Goal: Check status: Check status

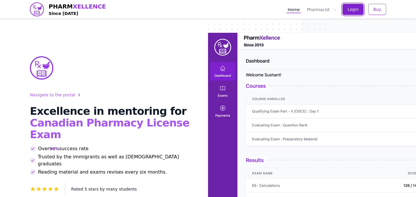
click at [362, 5] on button "Login" at bounding box center [353, 9] width 21 height 11
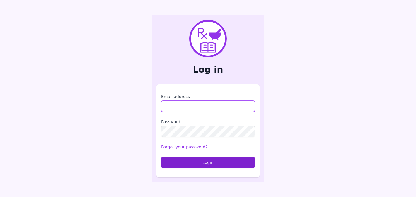
type input "**********"
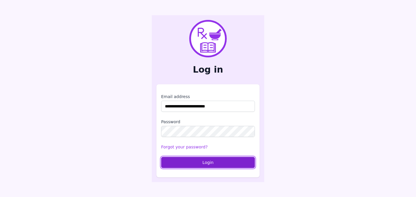
click at [198, 162] on button "Login" at bounding box center [208, 162] width 94 height 11
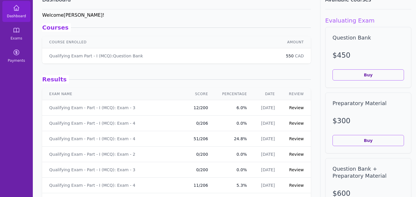
click at [297, 108] on link "Review" at bounding box center [296, 108] width 15 height 5
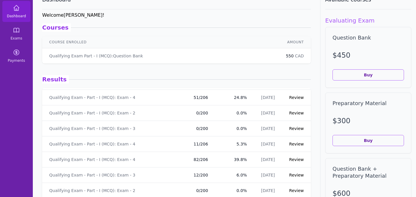
scroll to position [43, 0]
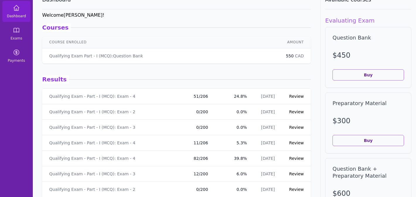
click at [293, 159] on link "Review" at bounding box center [296, 158] width 15 height 5
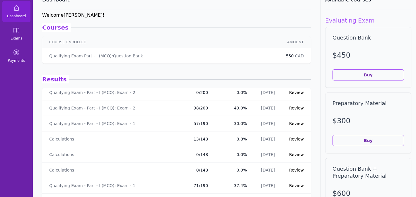
scroll to position [1702, 0]
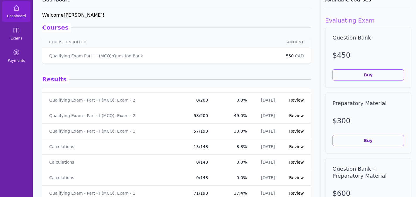
click at [296, 117] on link "Review" at bounding box center [296, 115] width 15 height 5
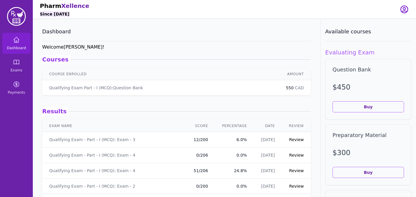
scroll to position [32, 0]
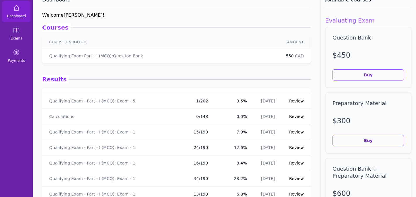
drag, startPoint x: 299, startPoint y: 147, endPoint x: 303, endPoint y: 114, distance: 33.3
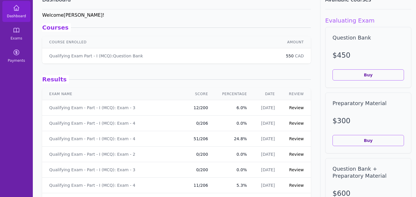
scroll to position [0, 0]
